Goal: Task Accomplishment & Management: Complete application form

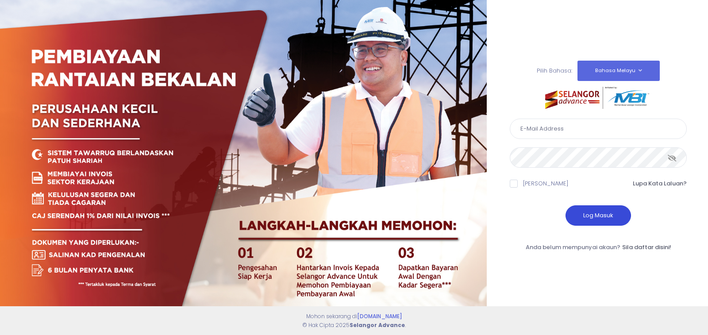
type input "[EMAIL_ADDRESS][DOMAIN_NAME]"
click at [602, 217] on button "Log Masuk" at bounding box center [599, 215] width 66 height 20
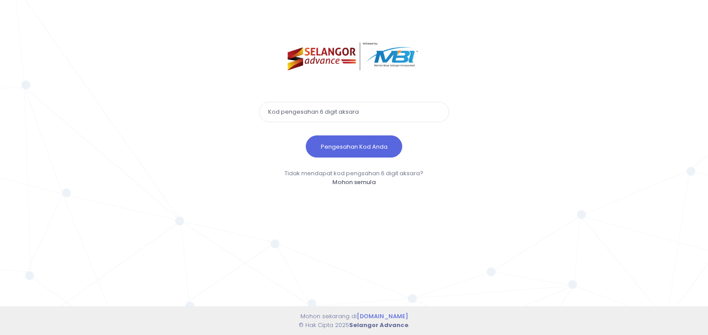
click at [307, 109] on input "text" at bounding box center [354, 112] width 190 height 20
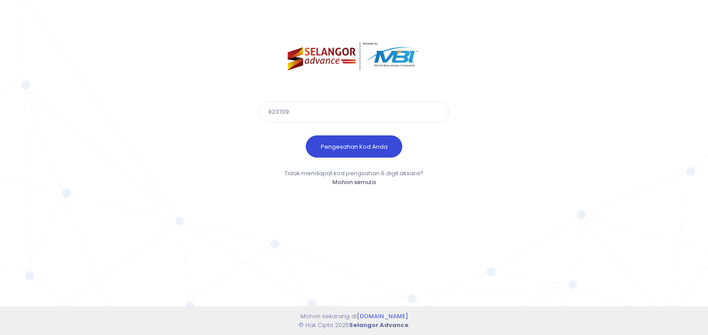
type input "923709"
click at [343, 144] on button "Pengesahan Kod Anda" at bounding box center [354, 146] width 96 height 22
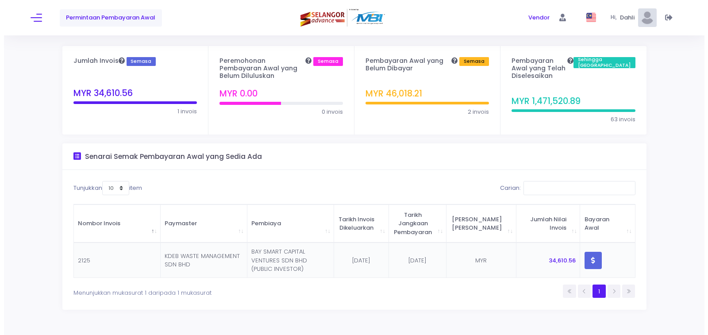
scroll to position [28, 0]
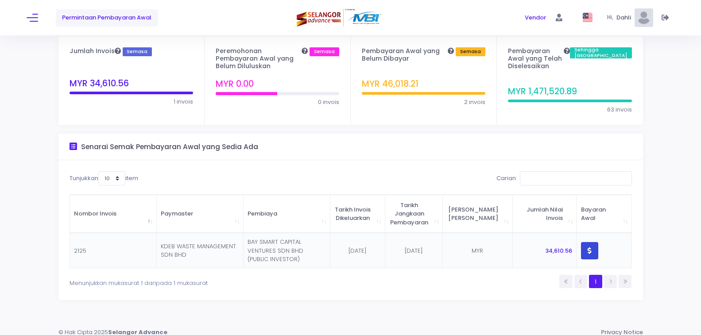
click at [588, 250] on icon "button" at bounding box center [589, 250] width 4 height 0
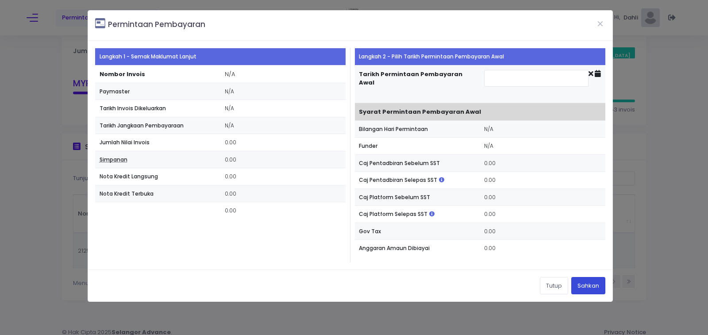
click at [589, 287] on button "Sahkan" at bounding box center [588, 285] width 34 height 17
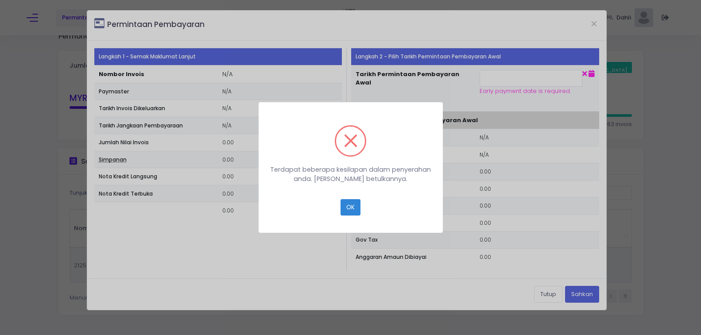
scroll to position [7, 0]
type input "2025-10-21"
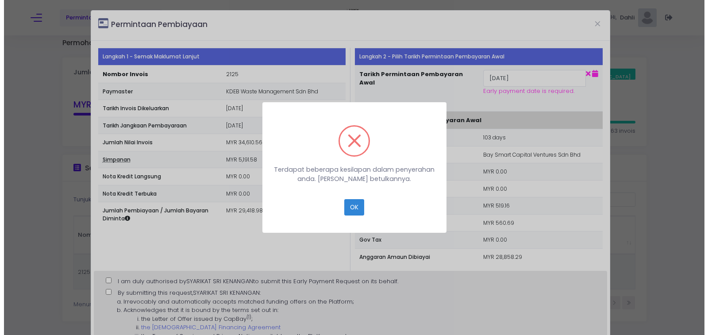
scroll to position [0, 0]
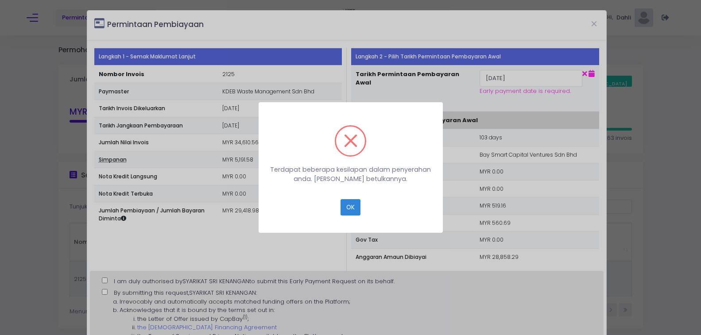
click at [106, 279] on div "× Terdapat beberapa kesilapan dalam penyerahan anda. Sila betulkannya. OK Cancel" at bounding box center [350, 167] width 701 height 335
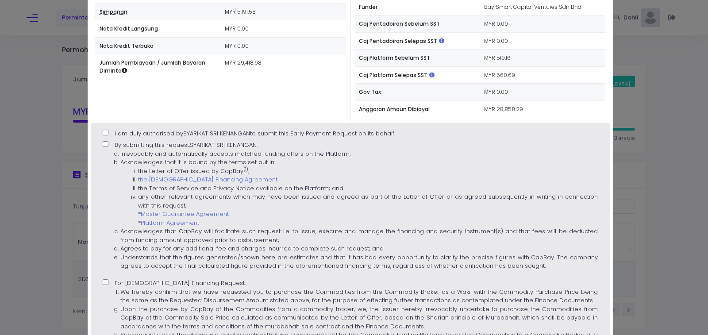
scroll to position [146, 0]
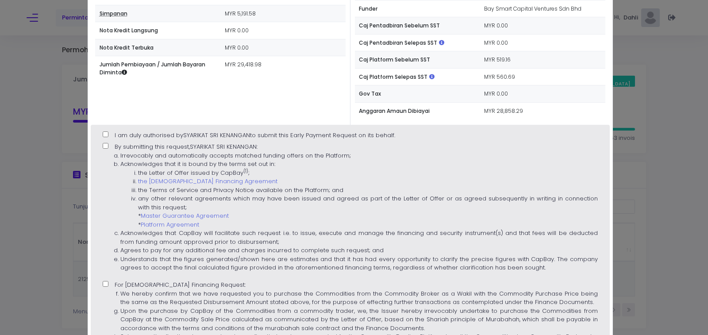
click at [105, 133] on input "I am duly authorised by SYARIKAT SRI KENANGAN to submit this Early Payment Requ…" at bounding box center [106, 134] width 6 height 6
checkbox input "true"
click at [105, 145] on input "By submitting this request, SYARIKAT SRI KENANGAN : Irrevocably and automatical…" at bounding box center [106, 146] width 6 height 6
checkbox input "true"
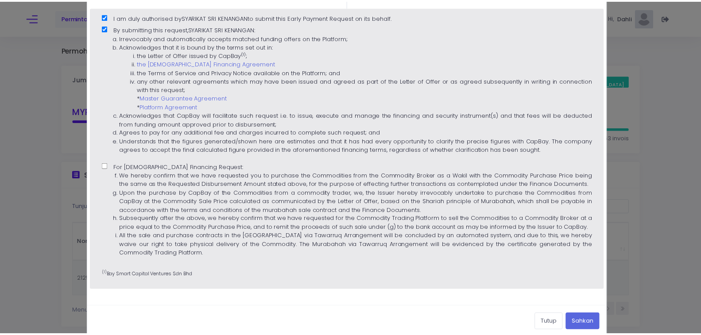
scroll to position [279, 0]
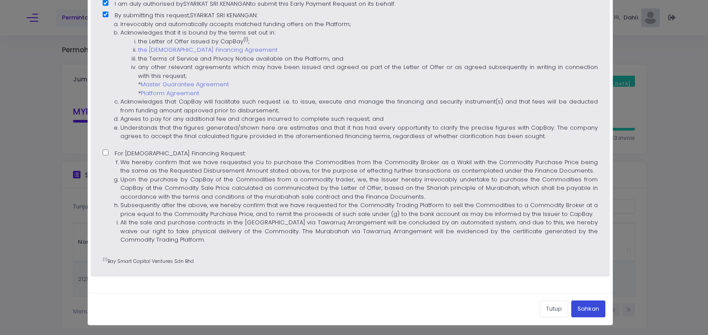
click at [592, 309] on button "Sahkan" at bounding box center [588, 309] width 34 height 17
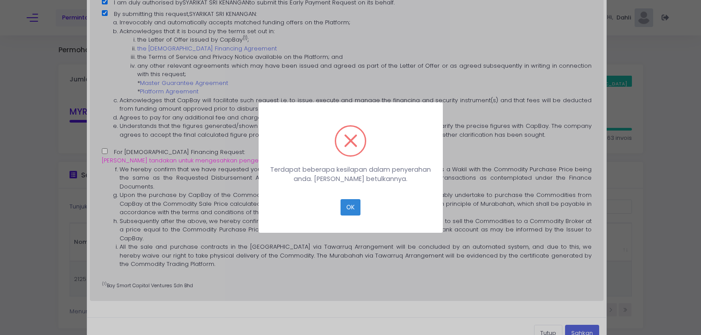
scroll to position [28, 0]
click at [353, 145] on span at bounding box center [350, 140] width 13 height 13
click at [351, 141] on span at bounding box center [350, 140] width 13 height 13
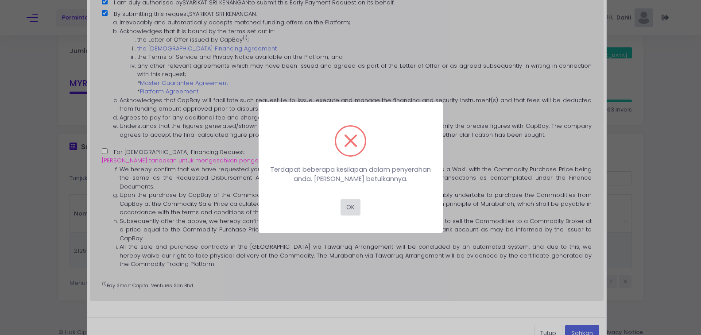
click at [349, 208] on button "OK" at bounding box center [350, 207] width 20 height 17
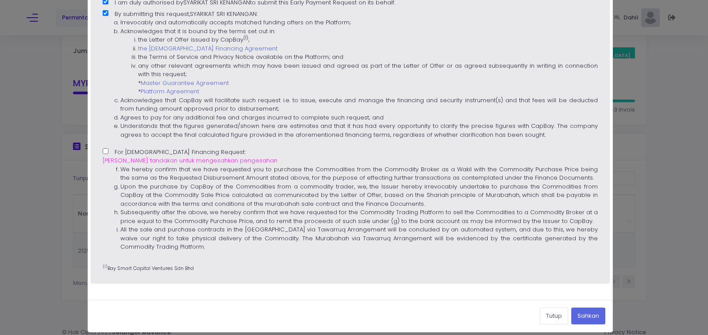
click at [108, 150] on label "For Islamic Financing Request: Sila tandakan untuk mengesahkan pengesahan We he…" at bounding box center [350, 202] width 495 height 109
click at [108, 150] on input "For Islamic Financing Request: Sila tandakan untuk mengesahkan pengesahan We he…" at bounding box center [106, 151] width 6 height 6
checkbox input "true"
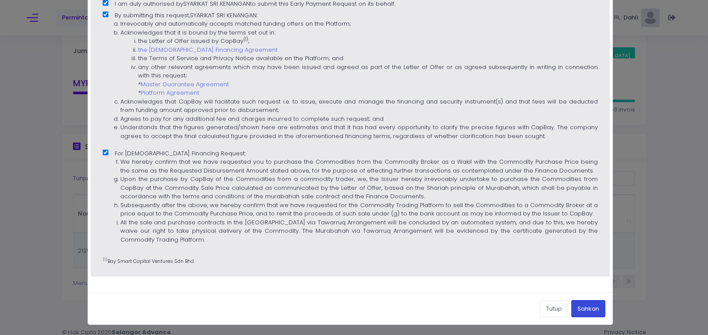
click at [582, 308] on button "Sahkan" at bounding box center [588, 308] width 34 height 17
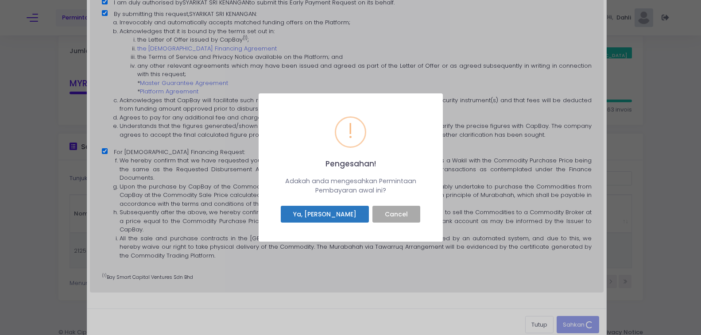
click at [328, 214] on button "Ya, Saya sahkan" at bounding box center [325, 214] width 88 height 17
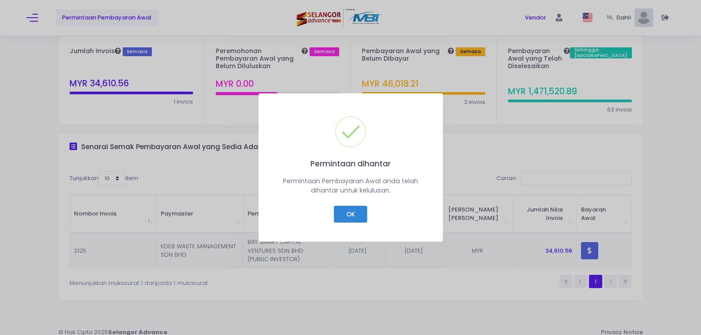
scroll to position [11, 0]
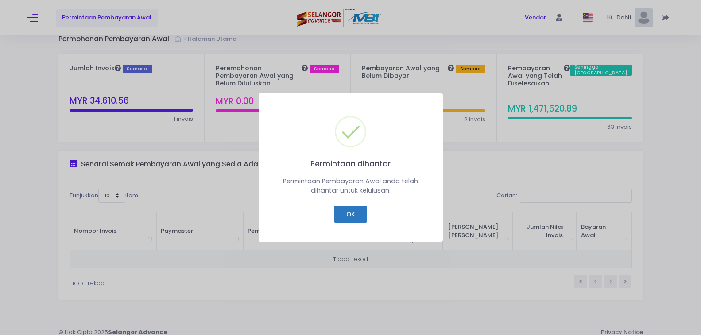
click at [355, 214] on button "OK" at bounding box center [350, 214] width 33 height 17
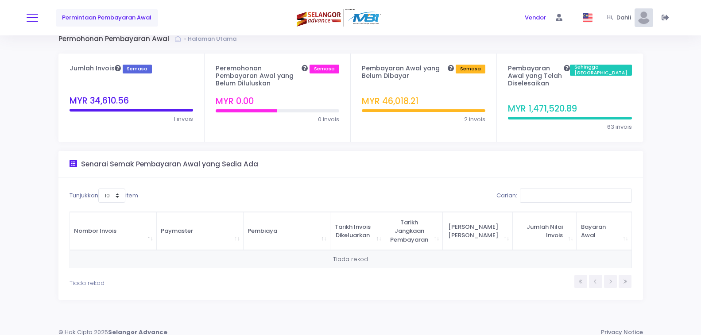
click at [32, 19] on button at bounding box center [33, 18] width 12 height 12
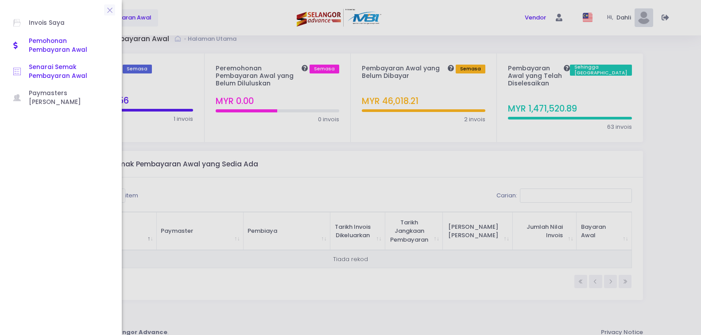
click at [59, 71] on span "Senarai Semak Pembayaran Awal" at bounding box center [69, 72] width 80 height 18
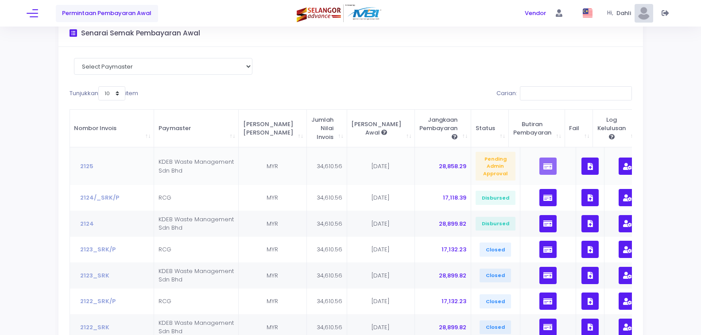
scroll to position [89, 0]
